Goal: Transaction & Acquisition: Book appointment/travel/reservation

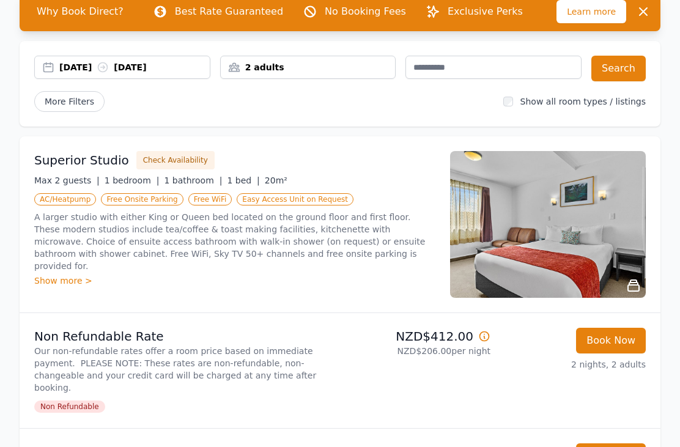
scroll to position [76, 0]
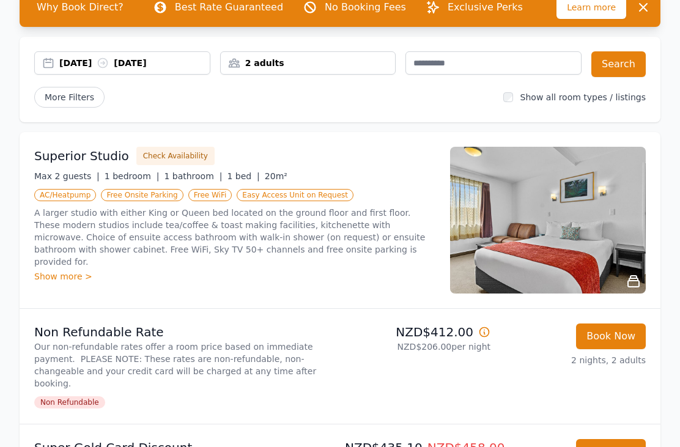
click at [41, 270] on div "Show more >" at bounding box center [234, 276] width 401 height 12
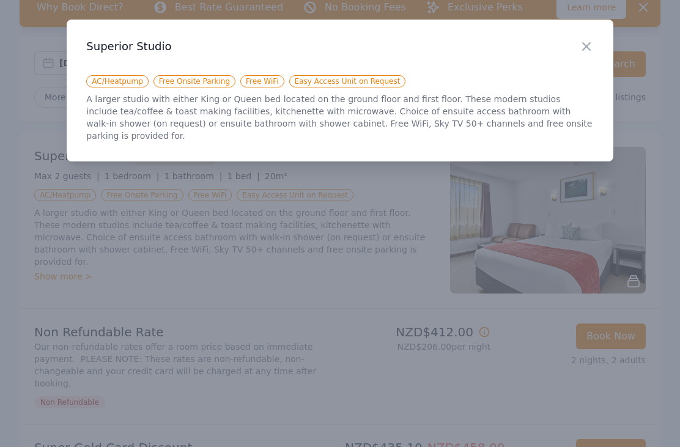
click at [650, 238] on div at bounding box center [340, 223] width 680 height 447
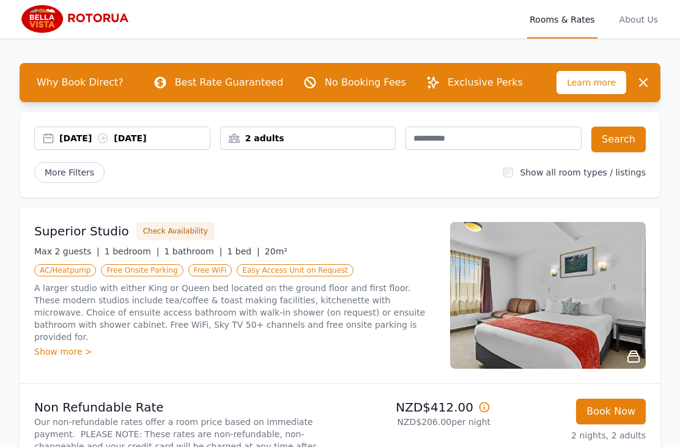
scroll to position [0, 0]
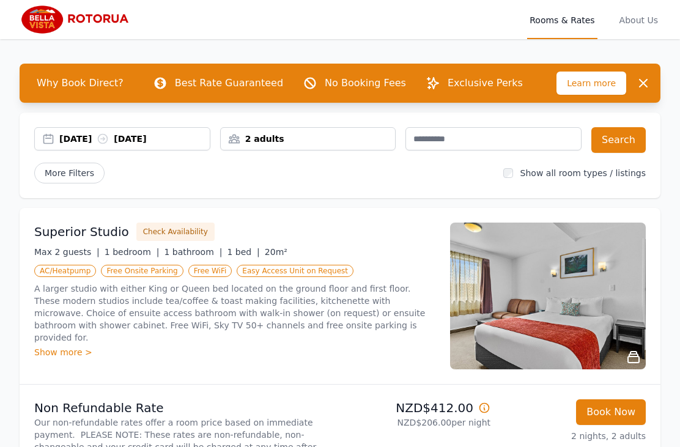
click at [487, 408] on icon at bounding box center [484, 408] width 12 height 12
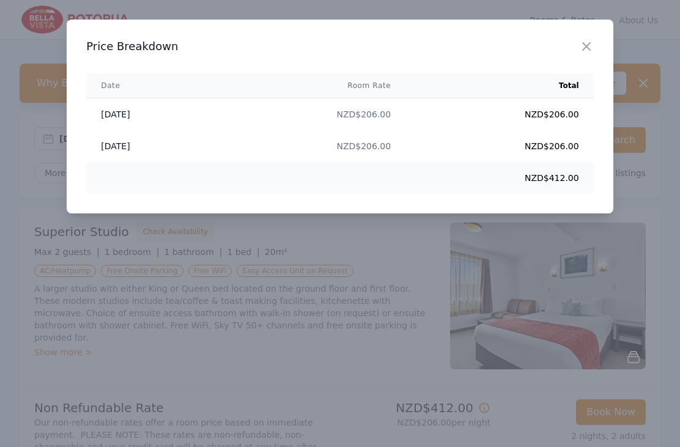
click at [592, 51] on icon "button" at bounding box center [586, 46] width 15 height 15
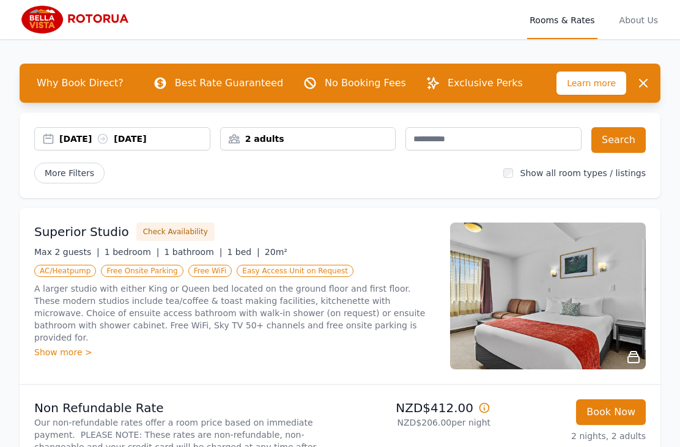
click at [577, 26] on span "Rooms & Rates" at bounding box center [562, 19] width 70 height 39
click at [459, 83] on p "Exclusive Perks" at bounding box center [485, 83] width 75 height 15
click at [457, 87] on p "Exclusive Perks" at bounding box center [485, 83] width 75 height 15
click at [651, 23] on span "About Us" at bounding box center [638, 19] width 43 height 39
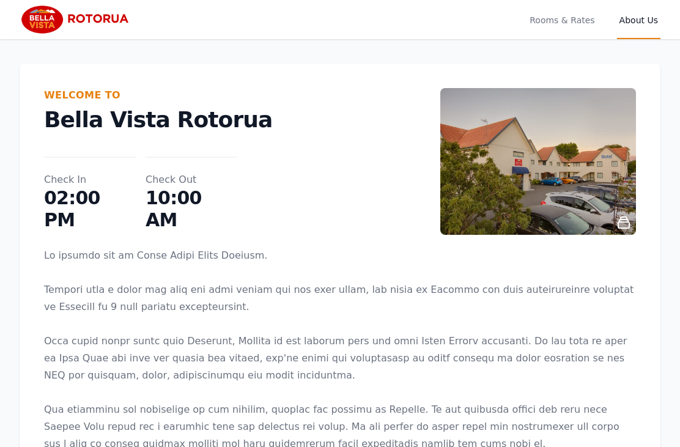
click at [559, 32] on span "Rooms & Rates" at bounding box center [562, 19] width 70 height 39
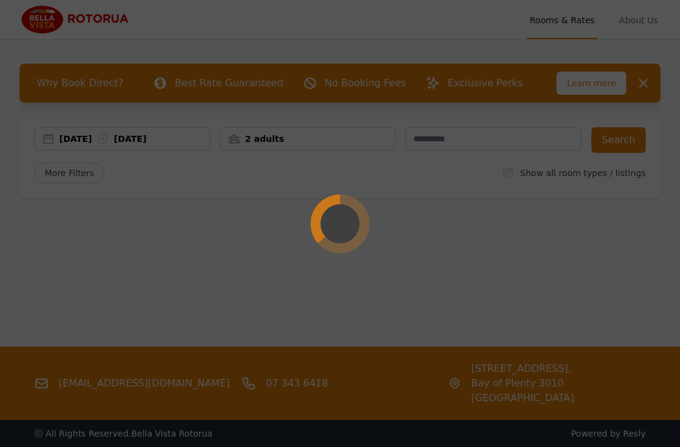
click at [573, 19] on div at bounding box center [340, 223] width 680 height 447
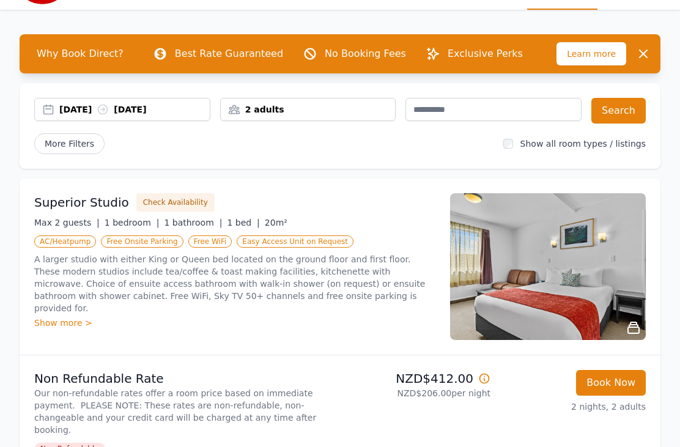
scroll to position [32, 0]
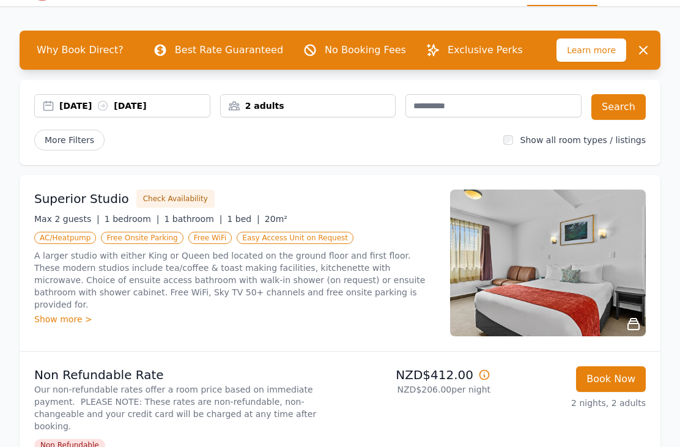
click at [82, 140] on span "More Filters" at bounding box center [69, 140] width 70 height 21
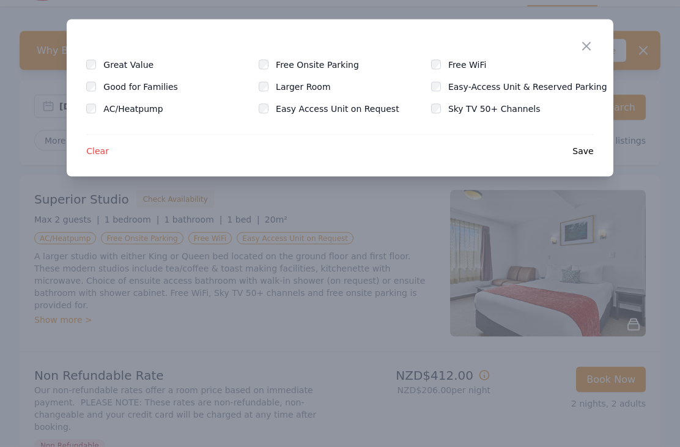
scroll to position [33, 0]
click at [583, 45] on icon "button" at bounding box center [586, 46] width 15 height 15
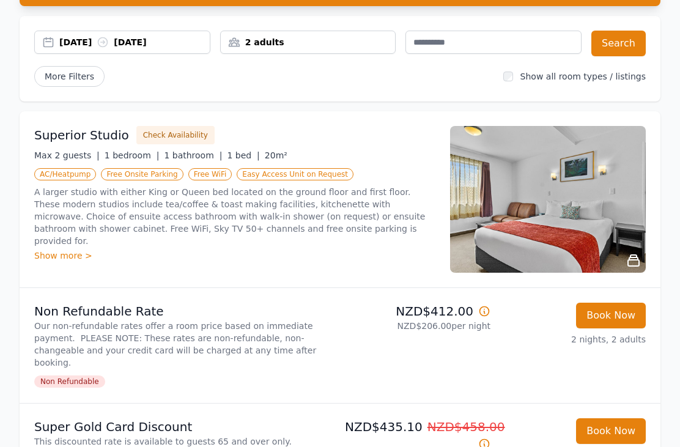
scroll to position [97, 0]
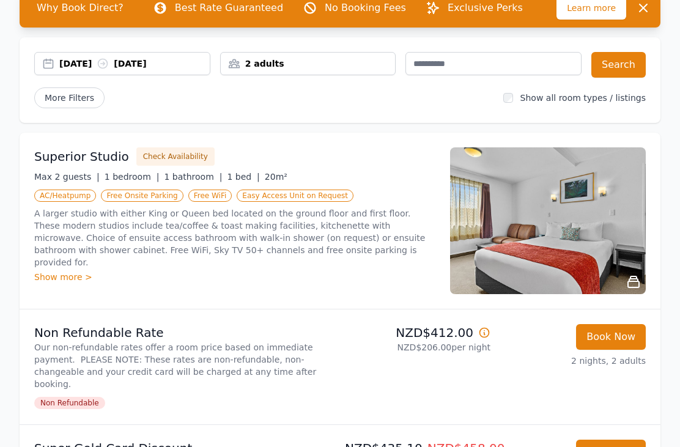
click at [617, 64] on button "Search" at bounding box center [618, 66] width 54 height 26
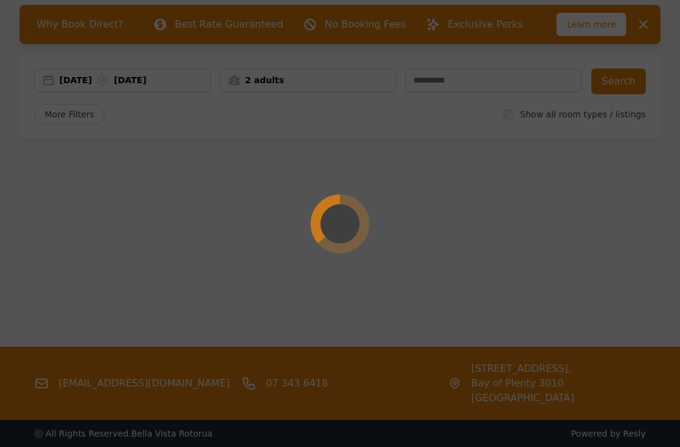
click at [627, 254] on div at bounding box center [340, 223] width 680 height 447
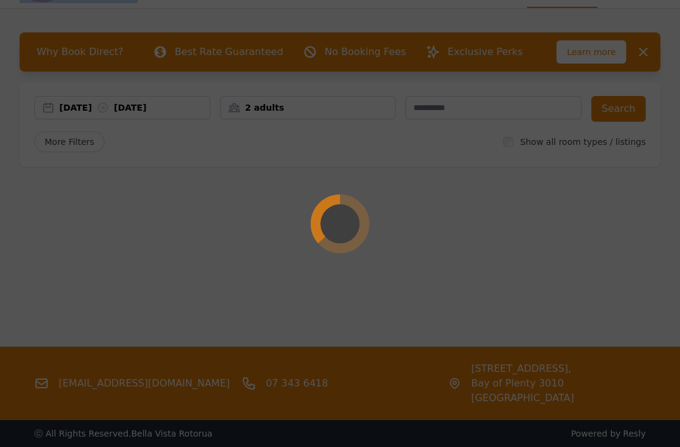
scroll to position [32, 0]
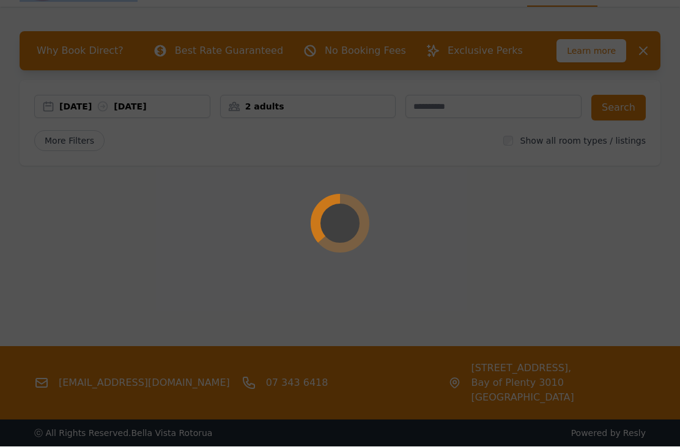
click at [627, 111] on div at bounding box center [340, 223] width 680 height 447
click at [518, 155] on div at bounding box center [340, 223] width 680 height 447
click at [524, 147] on div at bounding box center [340, 223] width 680 height 447
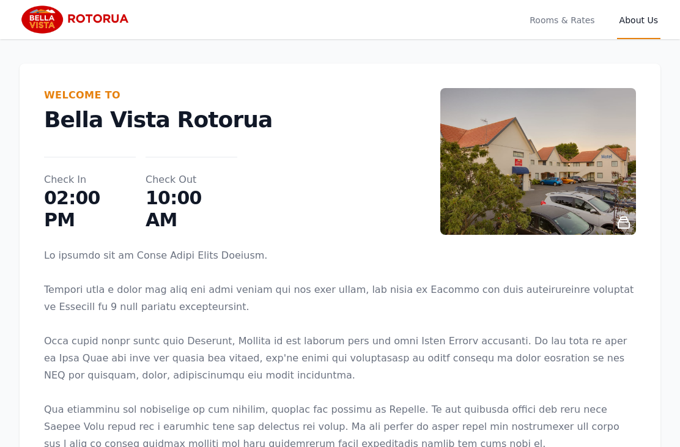
click at [572, 23] on span "Rooms & Rates" at bounding box center [562, 19] width 70 height 39
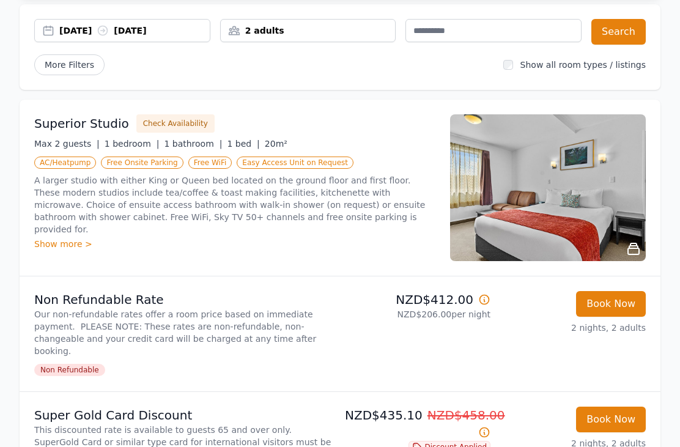
scroll to position [103, 0]
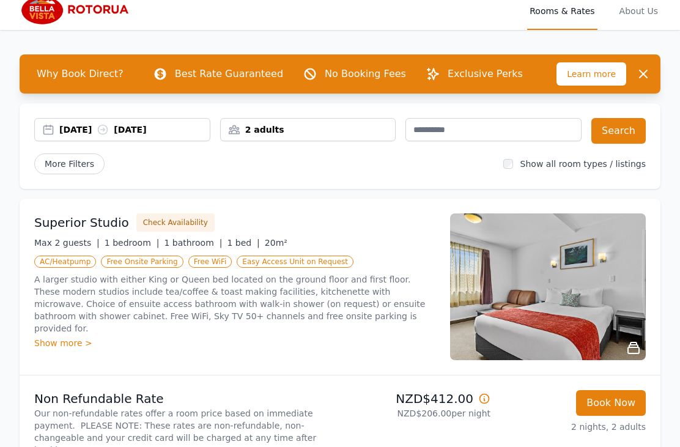
click at [625, 281] on img at bounding box center [548, 287] width 196 height 147
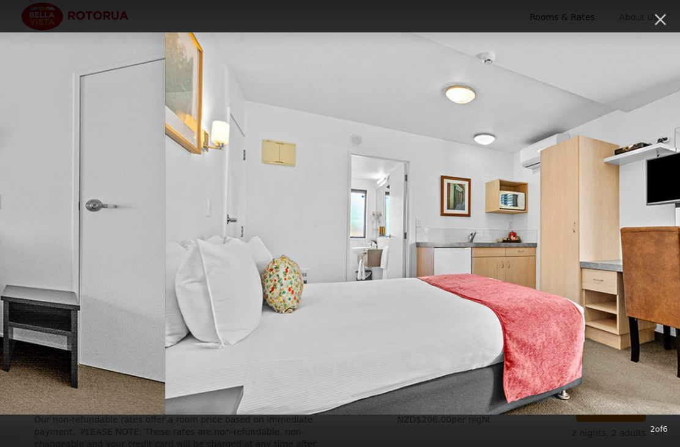
scroll to position [0, 0]
